Goal: Register for event/course

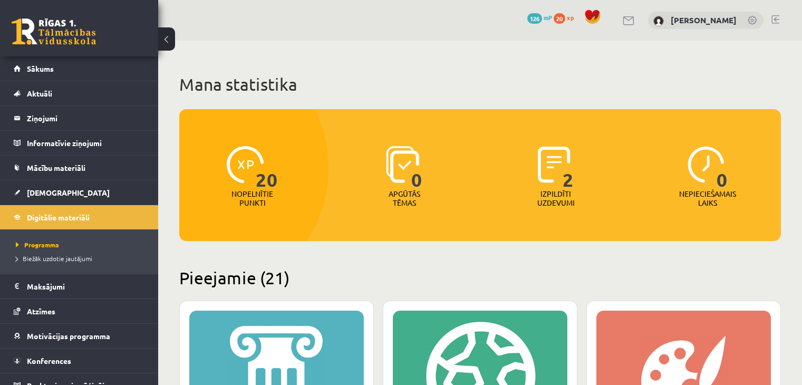
click at [68, 34] on link at bounding box center [54, 31] width 84 height 26
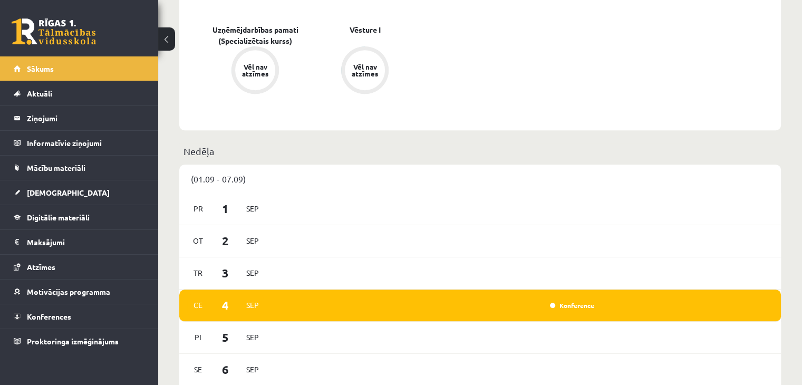
scroll to position [633, 0]
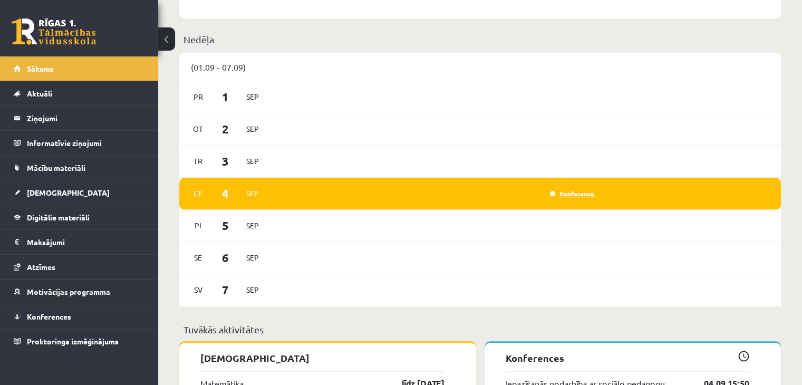
click at [571, 195] on link "Konference" at bounding box center [572, 193] width 44 height 8
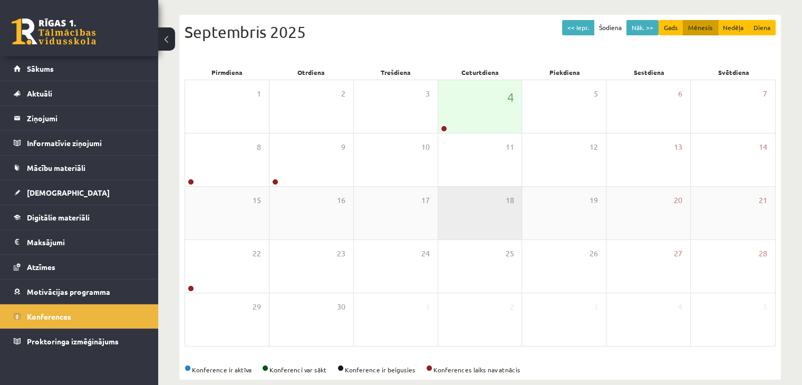
scroll to position [105, 0]
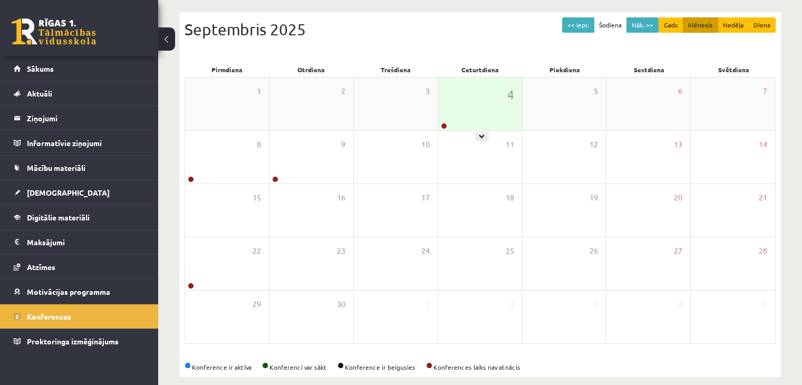
click at [462, 105] on div "4" at bounding box center [480, 104] width 84 height 53
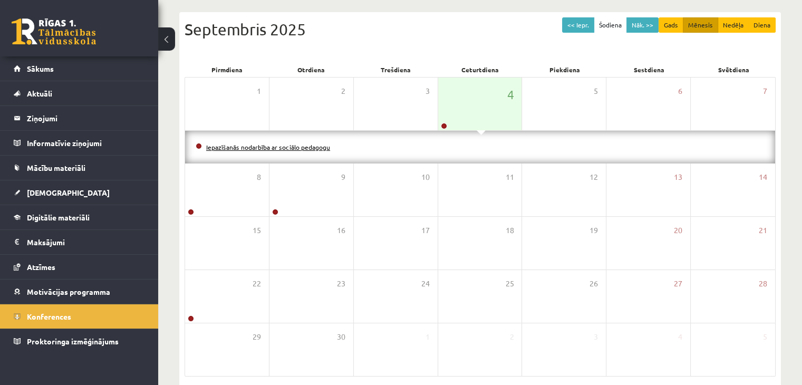
click at [319, 148] on link "Iepazīšanās nodarbība ar sociālo pedagogu" at bounding box center [268, 147] width 124 height 8
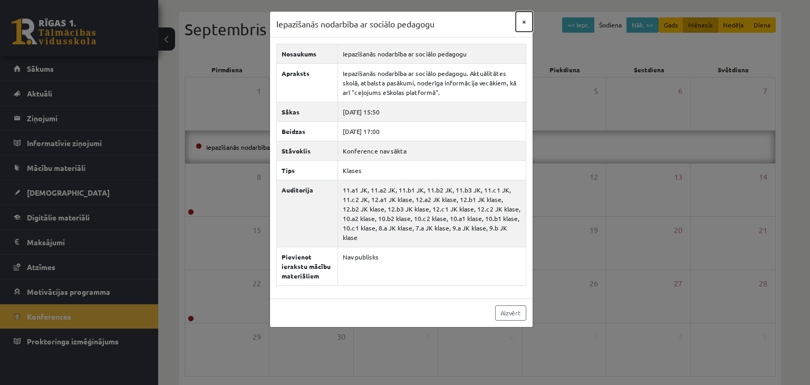
click at [524, 20] on button "×" at bounding box center [524, 22] width 17 height 20
